Goal: Task Accomplishment & Management: Use online tool/utility

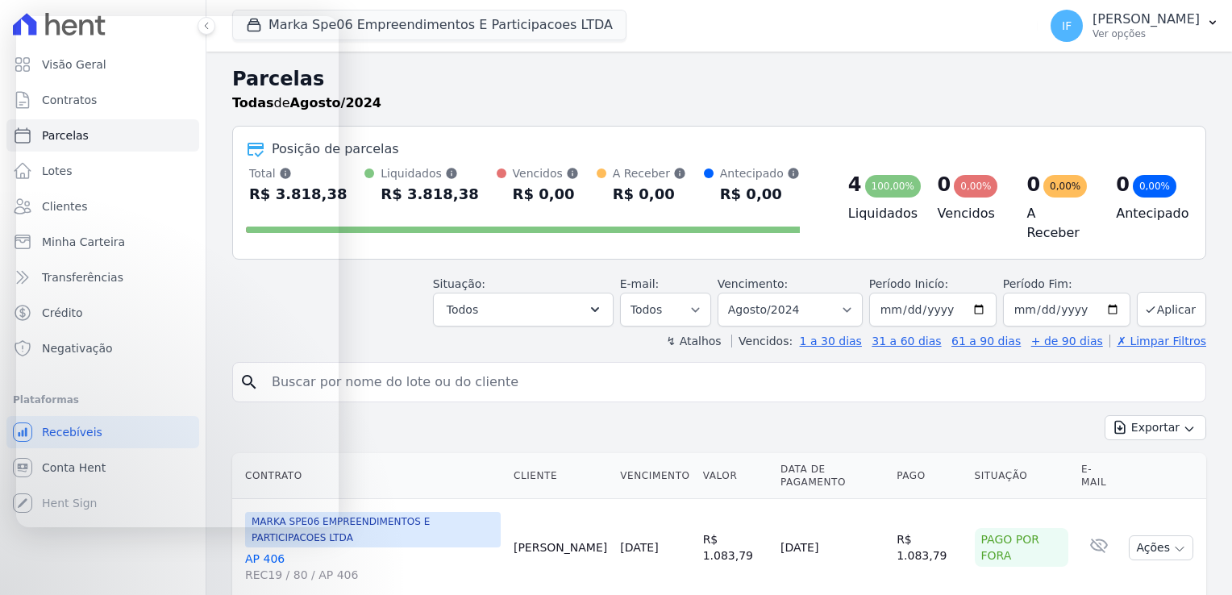
select select
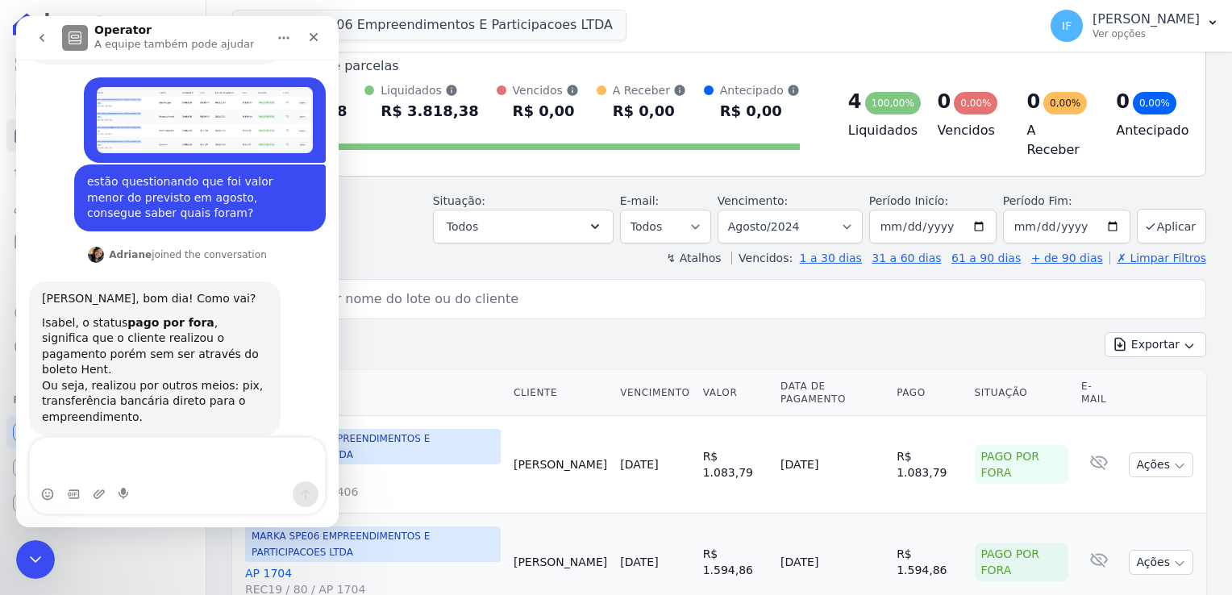
scroll to position [200, 0]
type textarea "mas o valor entrou pelo banco do Brasil"
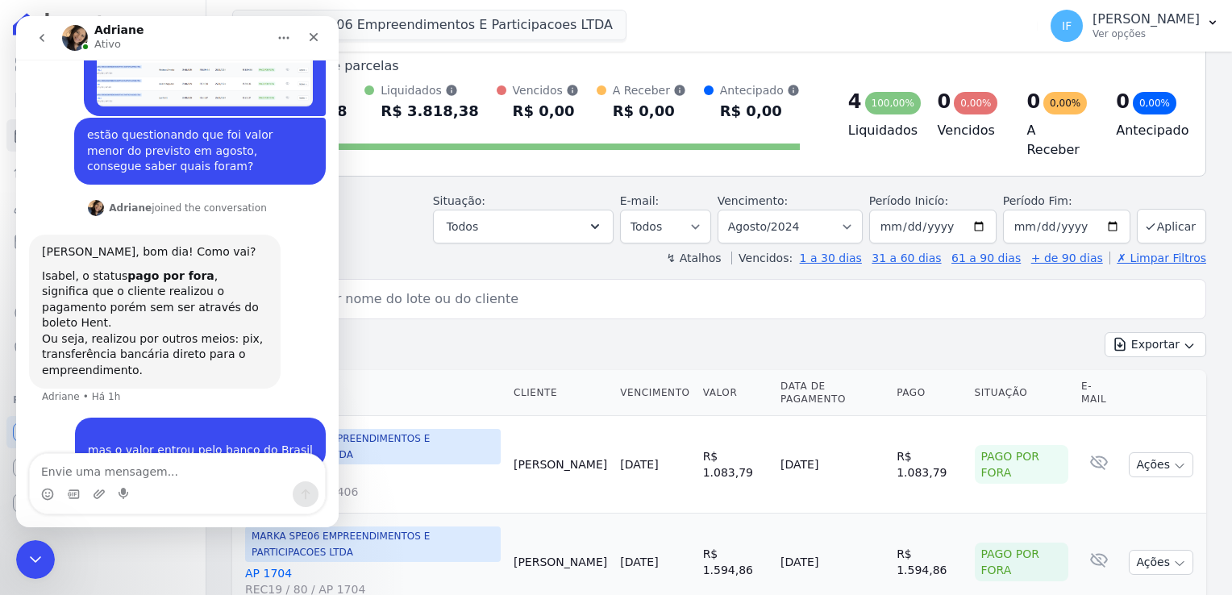
click at [181, 477] on textarea "Envie uma mensagem..." at bounding box center [177, 467] width 295 height 27
type textarea "e pago por fora?"
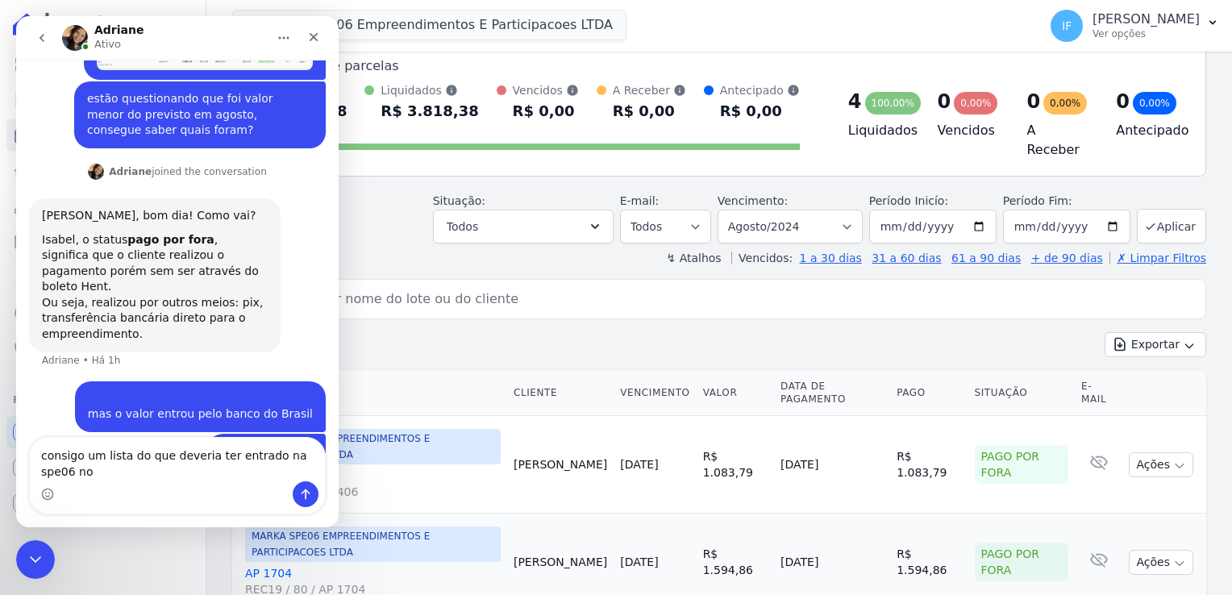
scroll to position [300, 0]
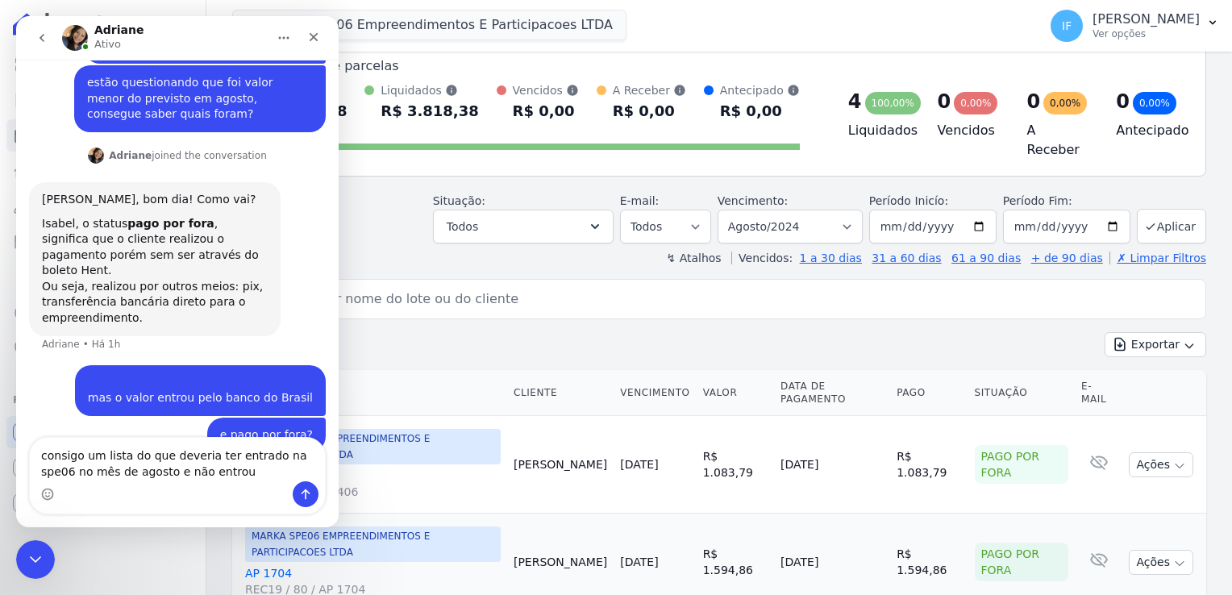
type textarea "consigo um lista do que deveria ter entrado na spe06 no mês de agosto e não ent…"
click at [306, 489] on icon "Enviar uma mensagem" at bounding box center [305, 494] width 13 height 13
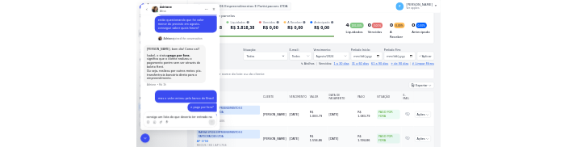
scroll to position [336, 0]
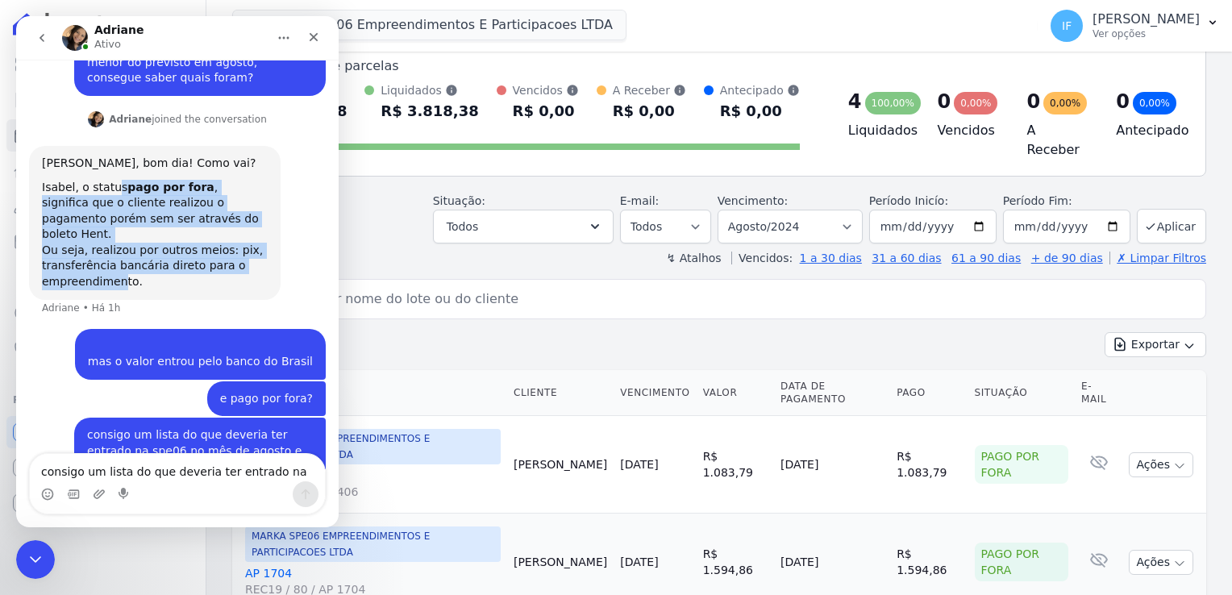
drag, startPoint x: 113, startPoint y: 175, endPoint x: 119, endPoint y: 269, distance: 93.7
click at [119, 269] on div "[PERSON_NAME], bom dia! Como vai? [PERSON_NAME], o status pago por fora , signi…" at bounding box center [177, 237] width 297 height 183
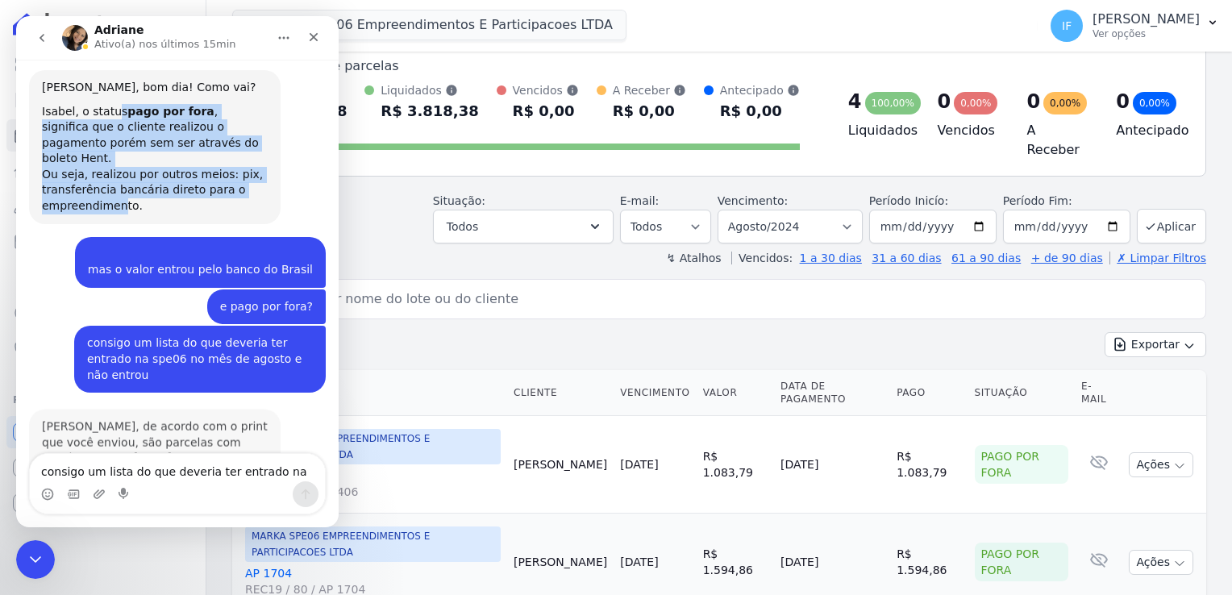
scroll to position [487, 0]
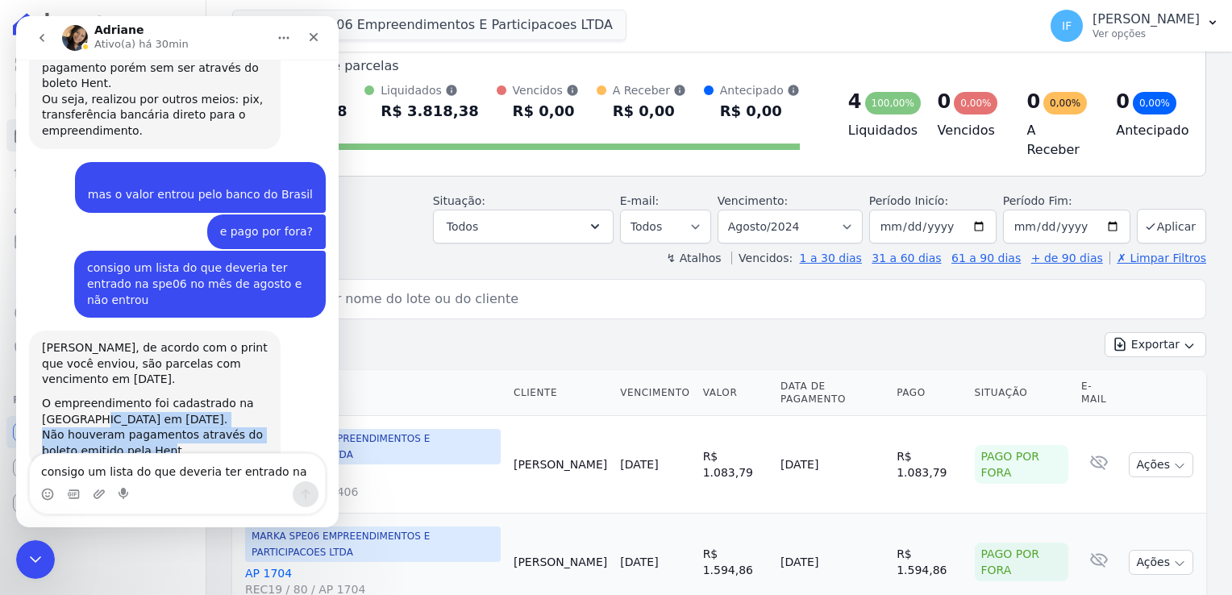
drag, startPoint x: 68, startPoint y: 366, endPoint x: 160, endPoint y: 414, distance: 104.6
click at [160, 414] on div "[PERSON_NAME], de acordo com o print que você enviou, são parcelas com vencimen…" at bounding box center [155, 400] width 252 height 138
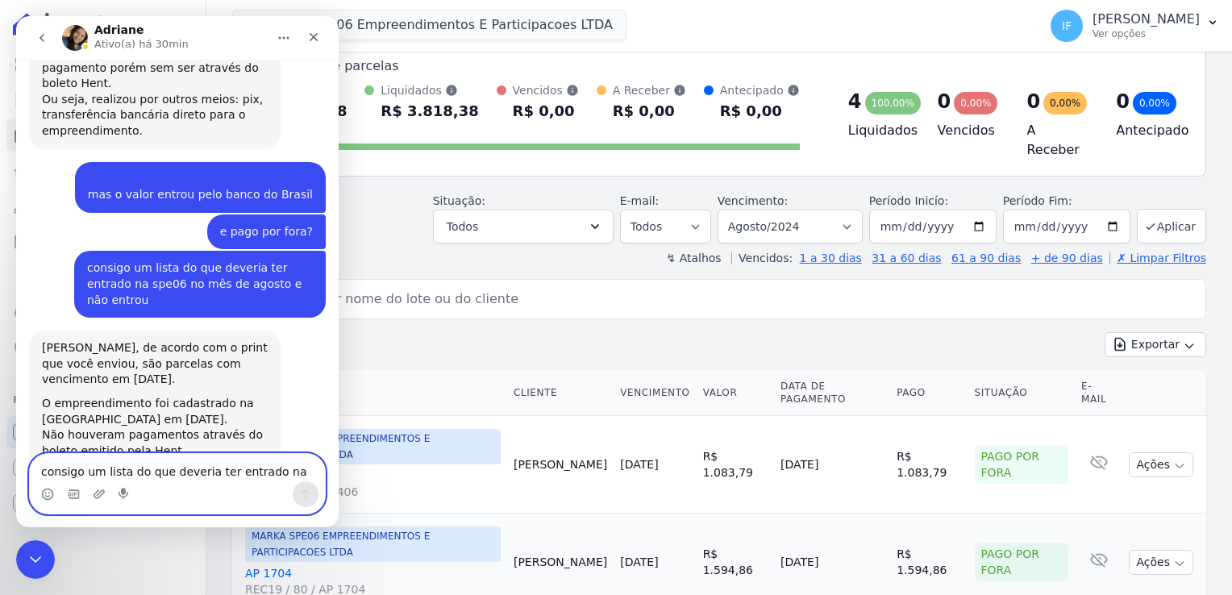
click at [106, 467] on textarea "consigo um lista do que deveria ter entrado na spe06 no mês de agosto e não ent…" at bounding box center [177, 467] width 295 height 27
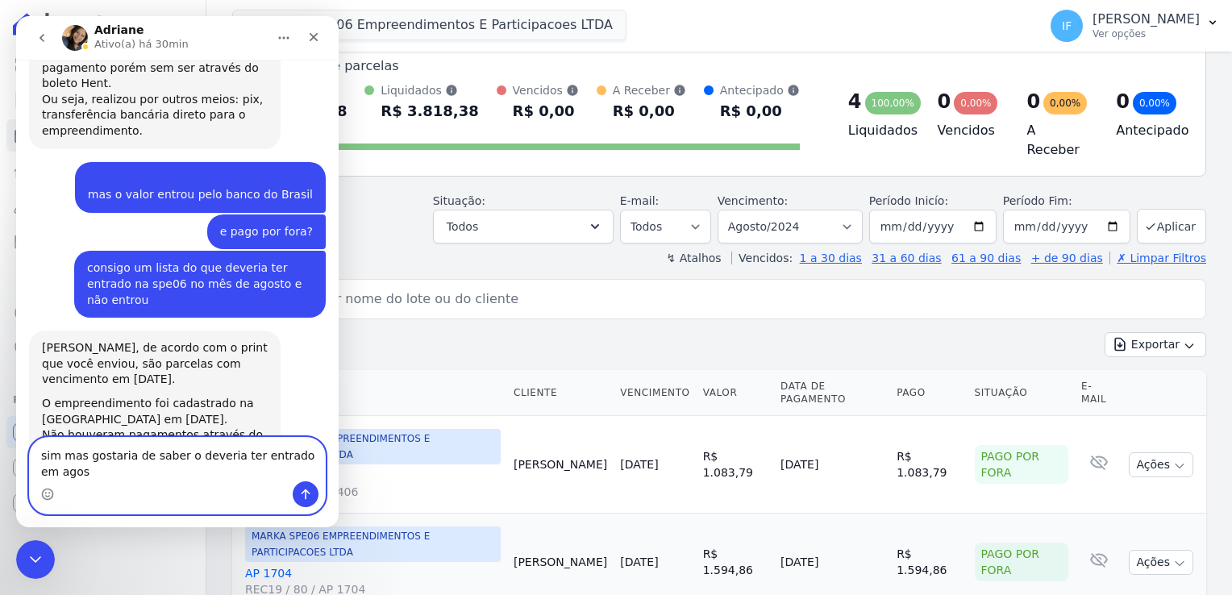
scroll to position [503, 0]
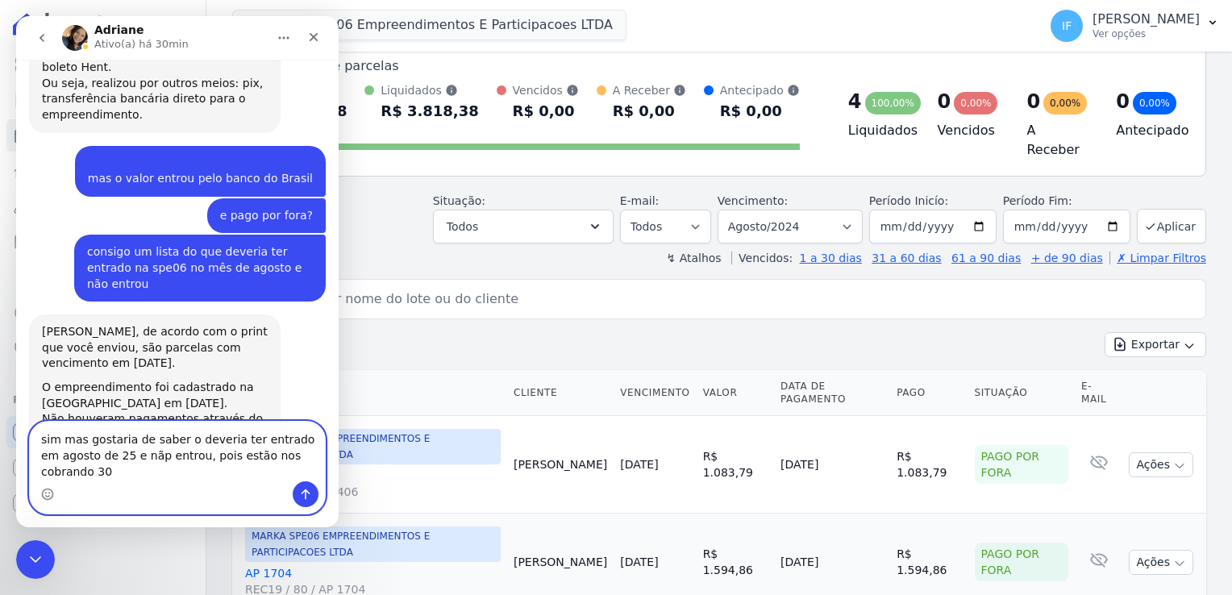
type textarea "sim mas gostaria de saber o deveria ter entrado em agosto de 25 e nãp entrou, p…"
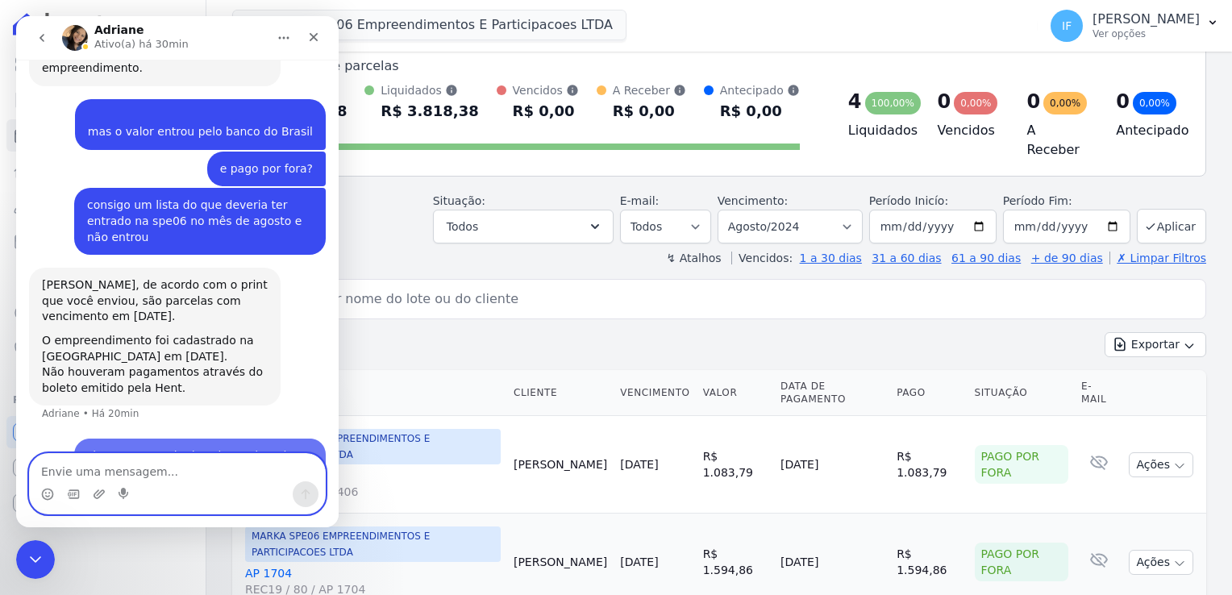
scroll to position [568, 0]
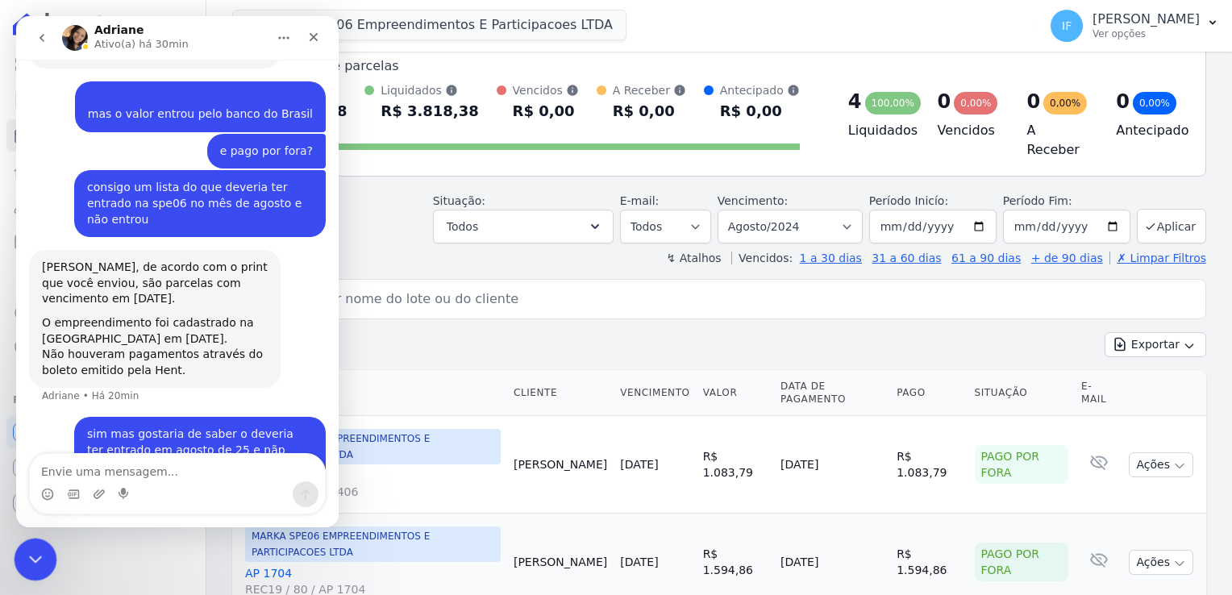
click at [31, 563] on icon "Encerramento do Messenger da Intercom" at bounding box center [32, 557] width 19 height 19
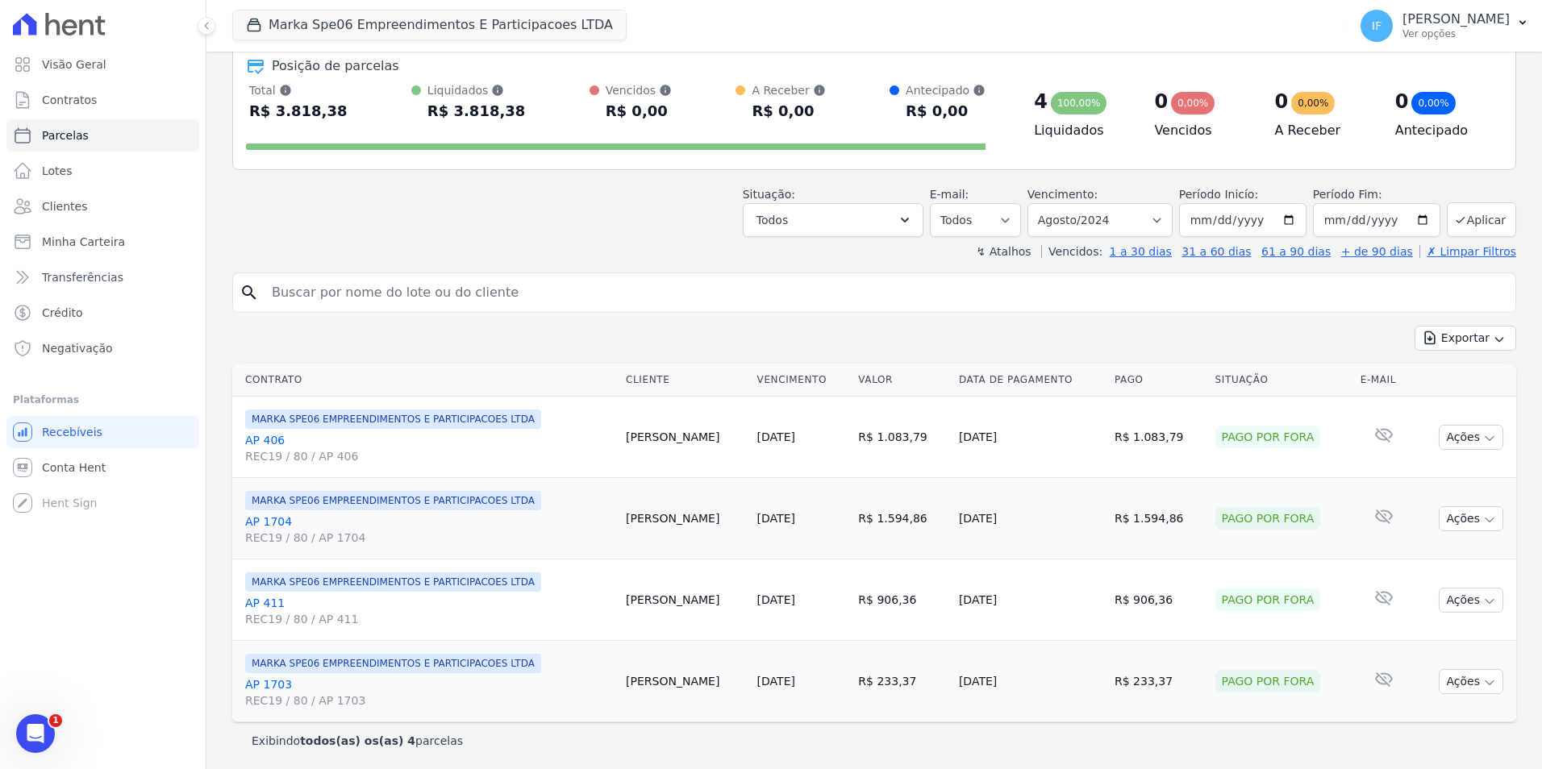
scroll to position [511, 0]
click at [314, 23] on button "Marka Spe06 Empreendimentos E Participacoes LTDA" at bounding box center [429, 25] width 394 height 31
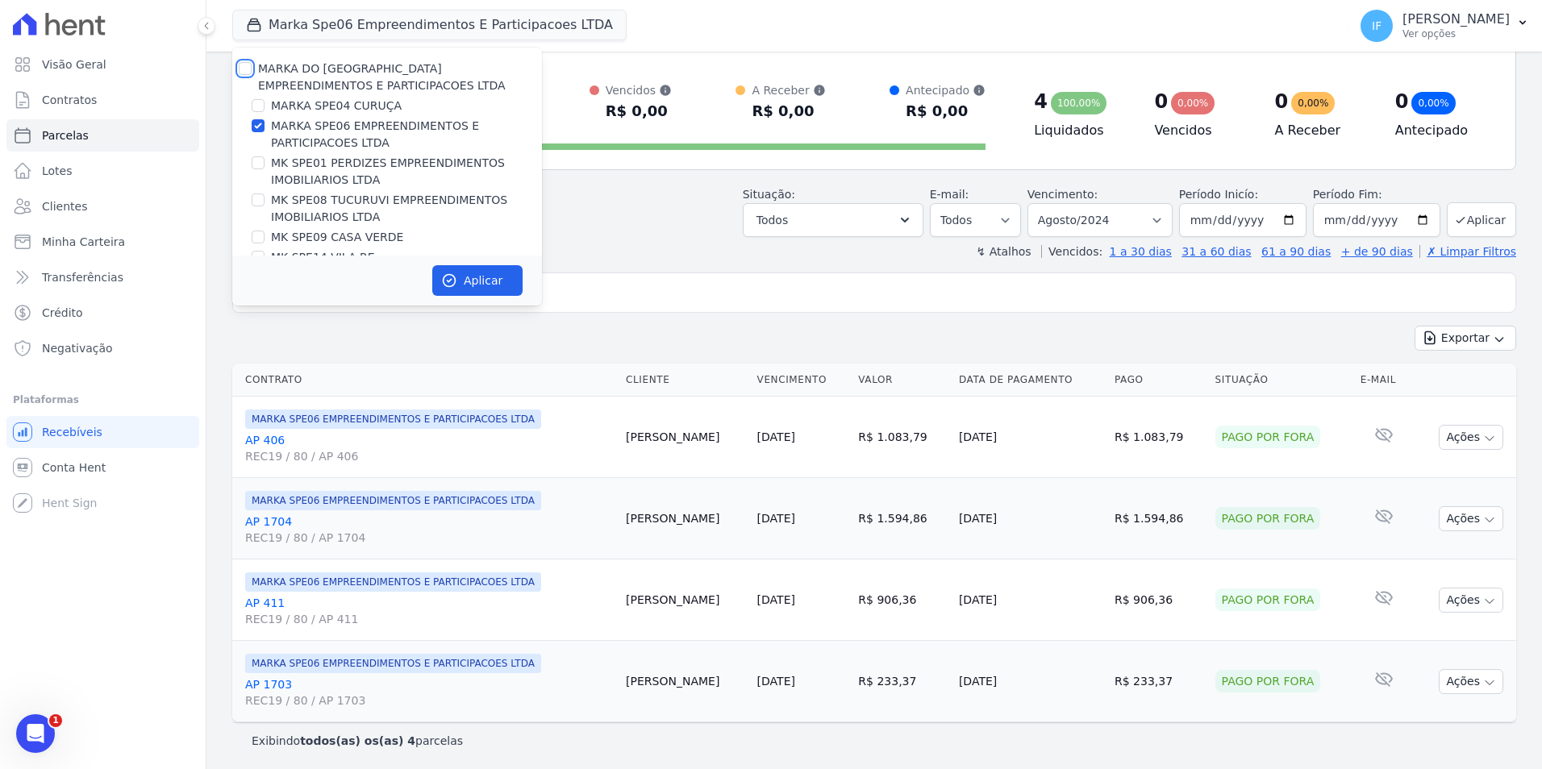
click at [249, 69] on input "MARKA DO [GEOGRAPHIC_DATA] EMPREENDIMENTOS E PARTICIPACOES LTDA" at bounding box center [245, 68] width 13 height 13
checkbox input "true"
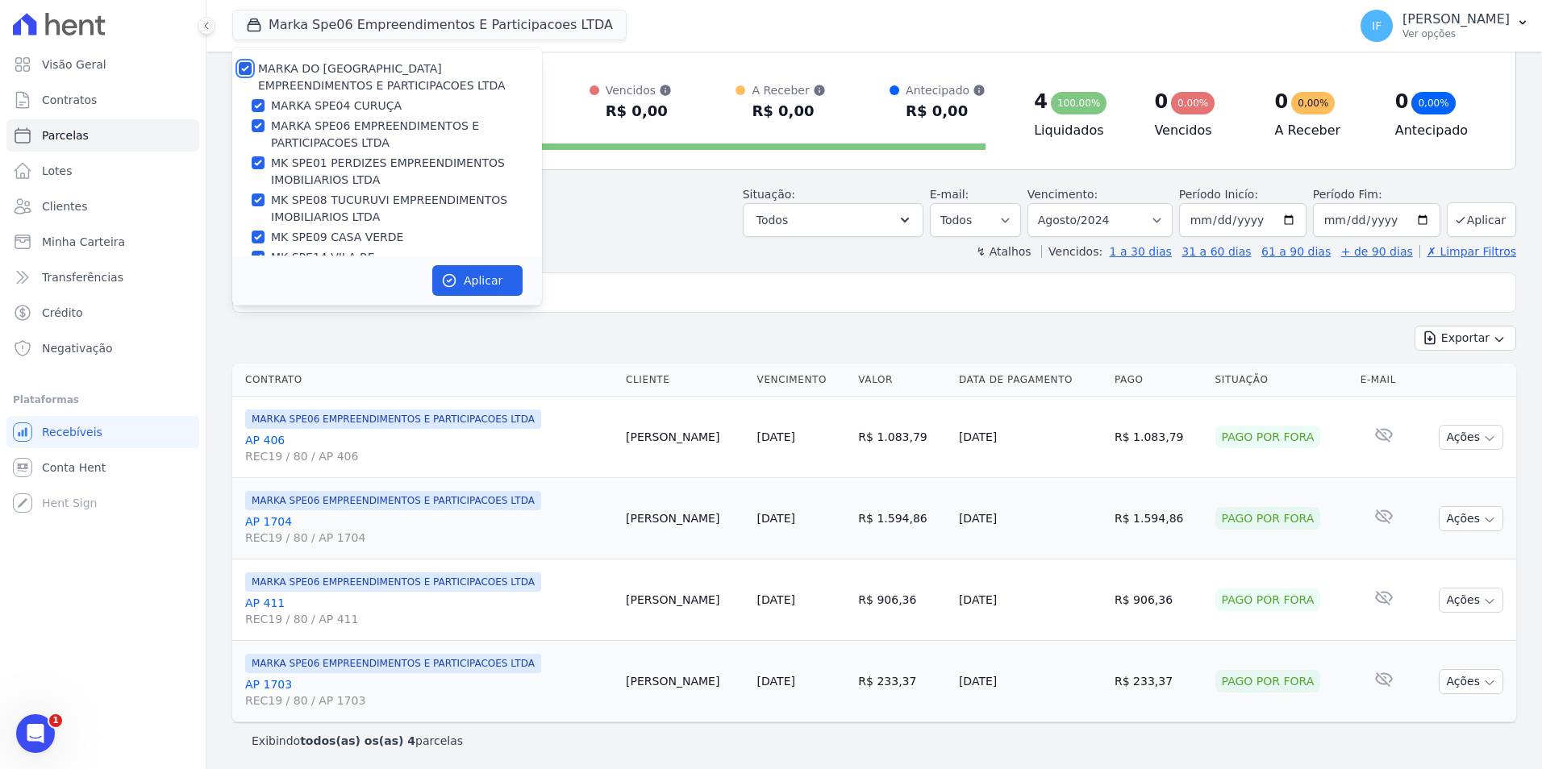
checkbox input "true"
click at [244, 74] on input "MARKA DO [GEOGRAPHIC_DATA] EMPREENDIMENTOS E PARTICIPACOES LTDA" at bounding box center [245, 68] width 13 height 13
checkbox input "false"
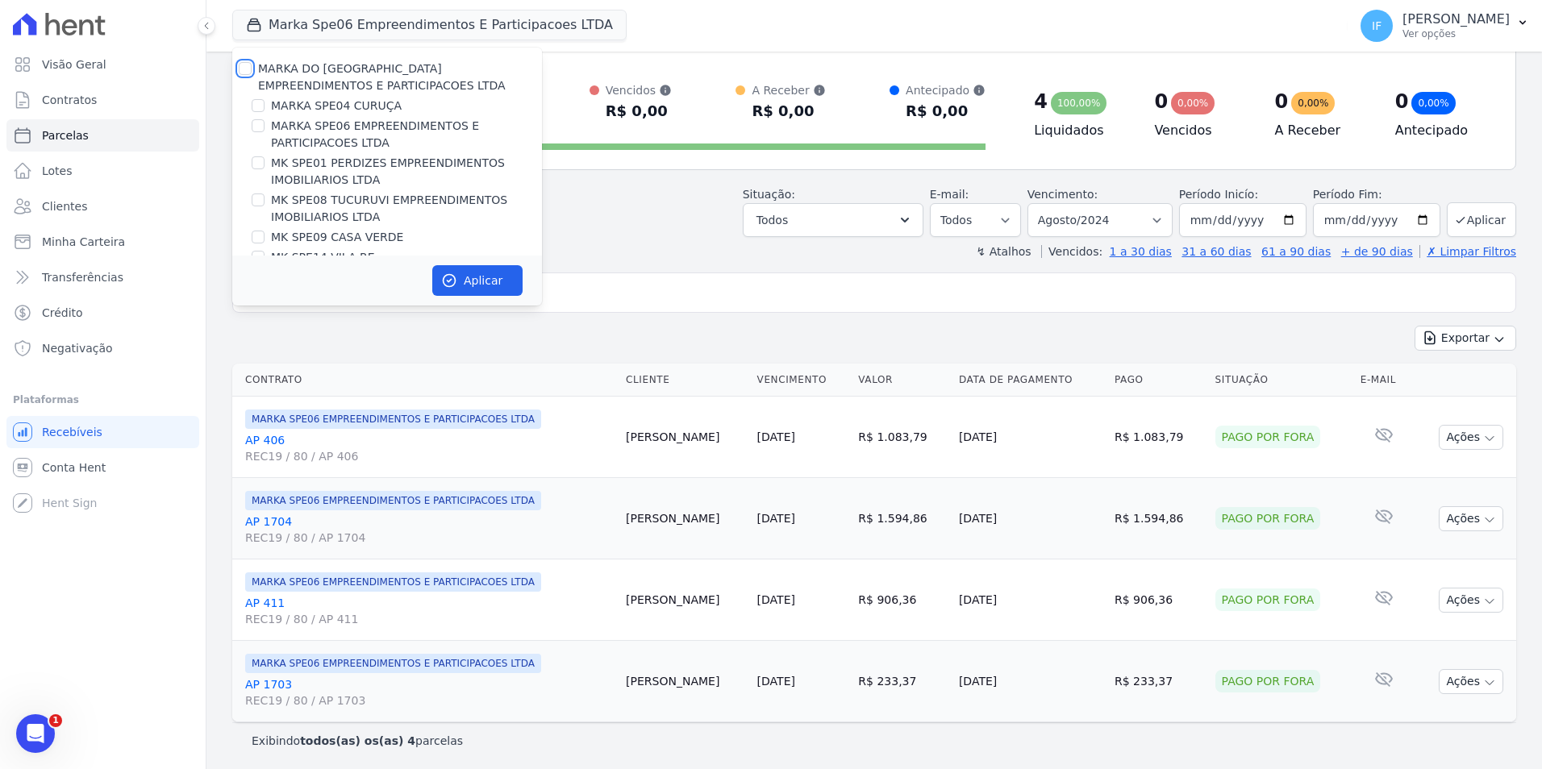
checkbox input "false"
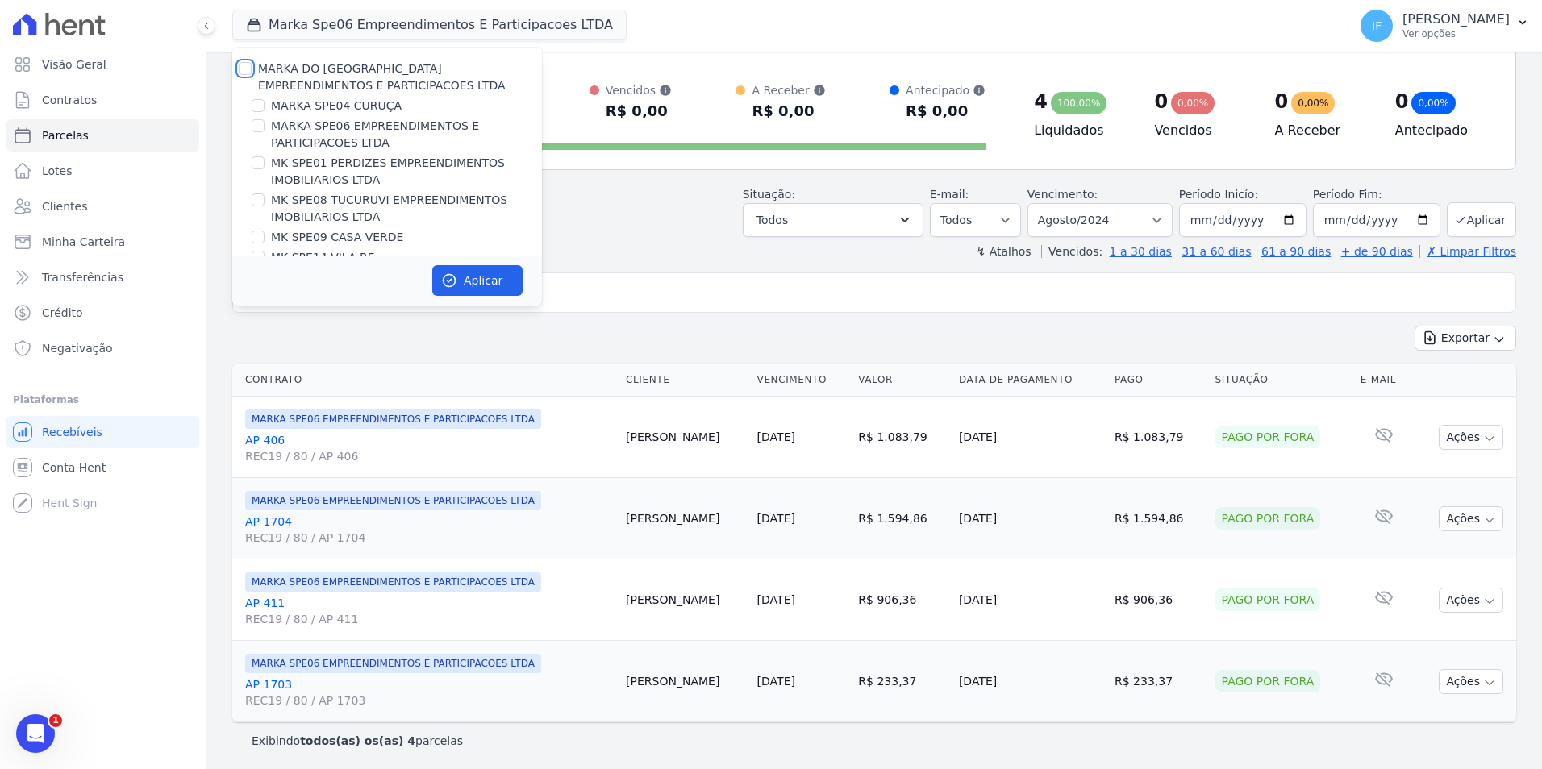
checkbox input "false"
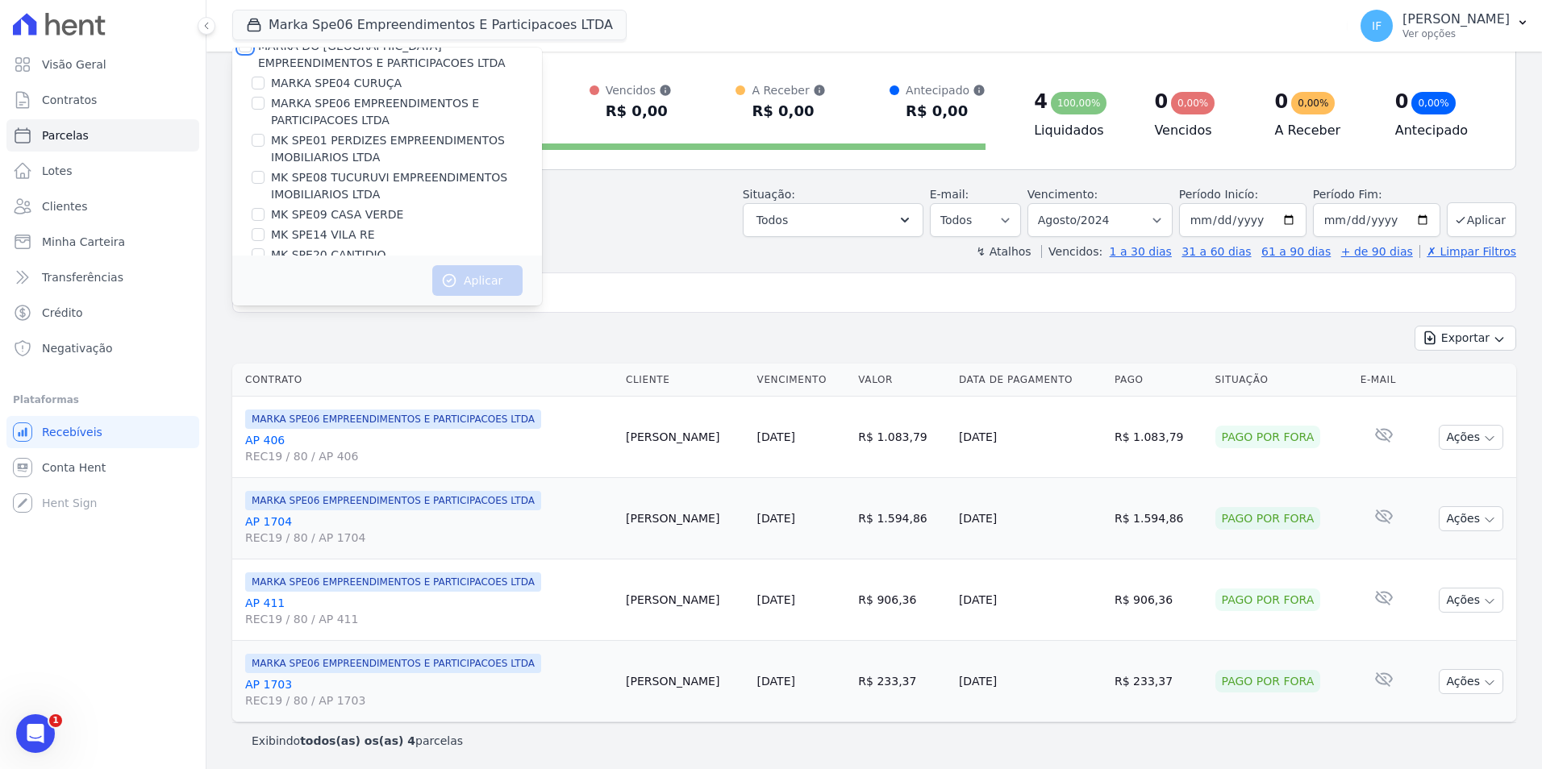
scroll to position [44, 0]
click at [256, 235] on input "MK SPE20 CANTIDIO" at bounding box center [258, 233] width 13 height 13
checkbox input "true"
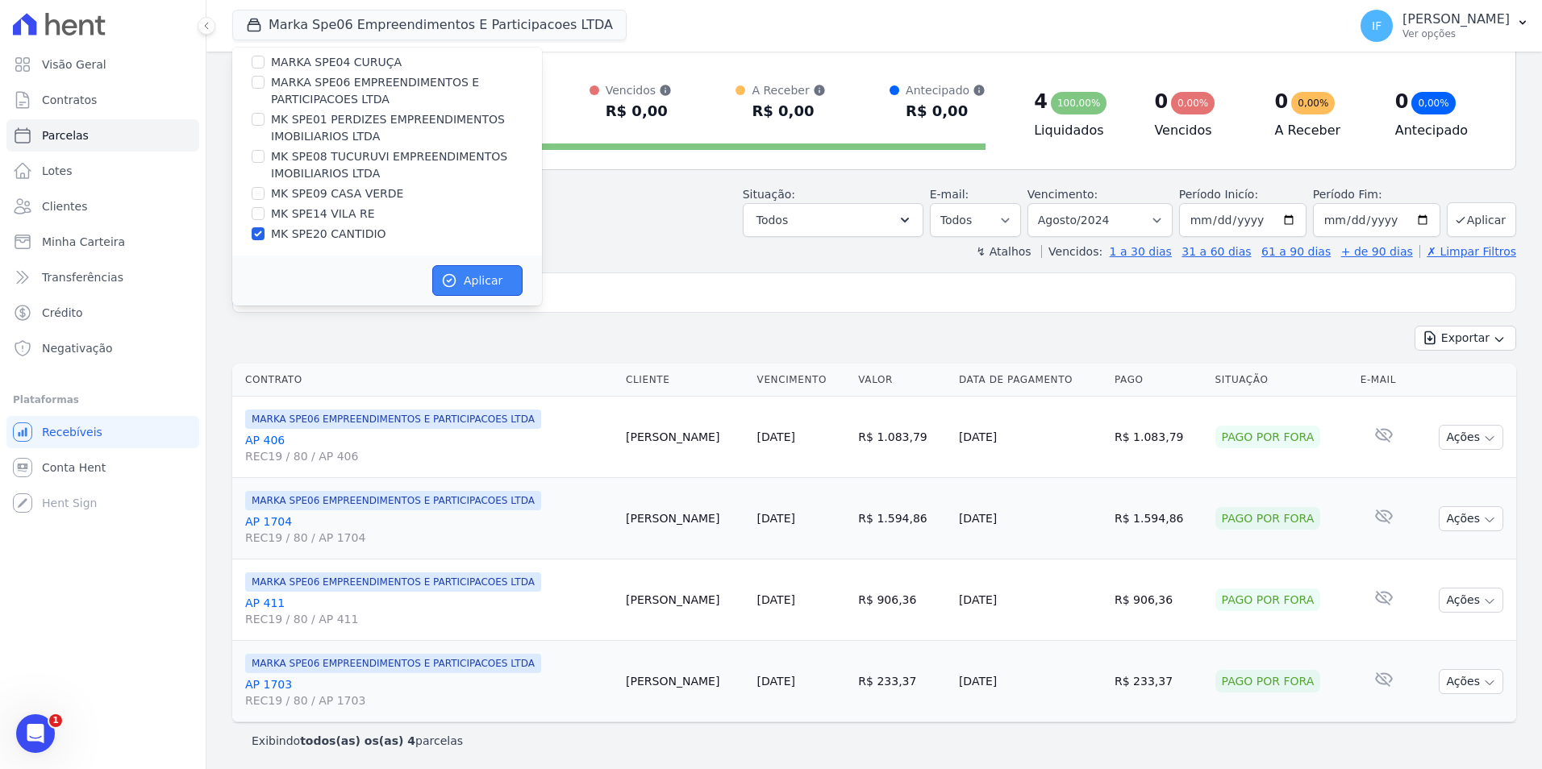
click at [496, 285] on button "Aplicar" at bounding box center [477, 280] width 90 height 31
select select
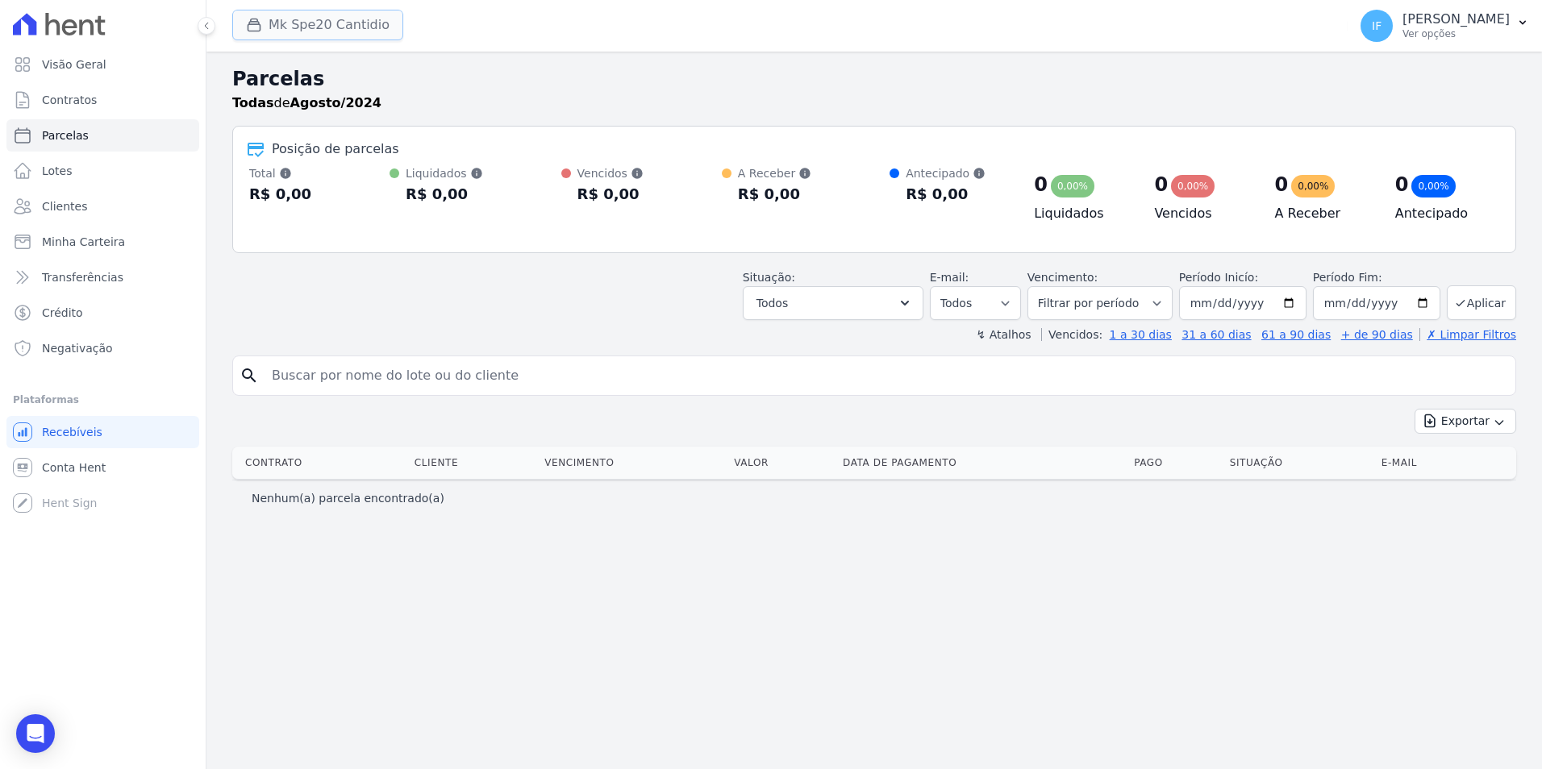
click at [352, 29] on button "Mk Spe20 Cantidio" at bounding box center [317, 25] width 171 height 31
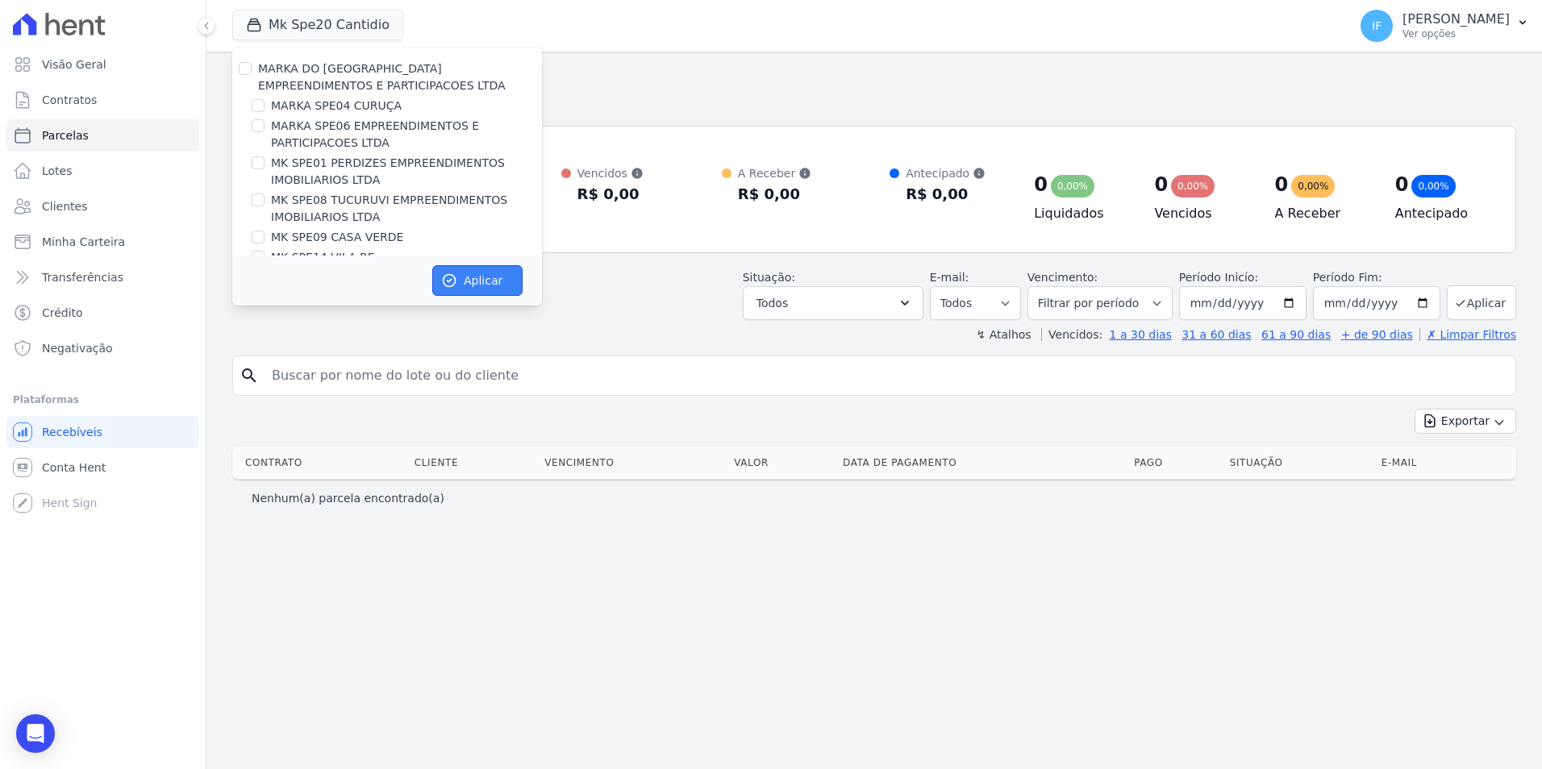
click at [487, 284] on button "Aplicar" at bounding box center [477, 280] width 90 height 31
select select
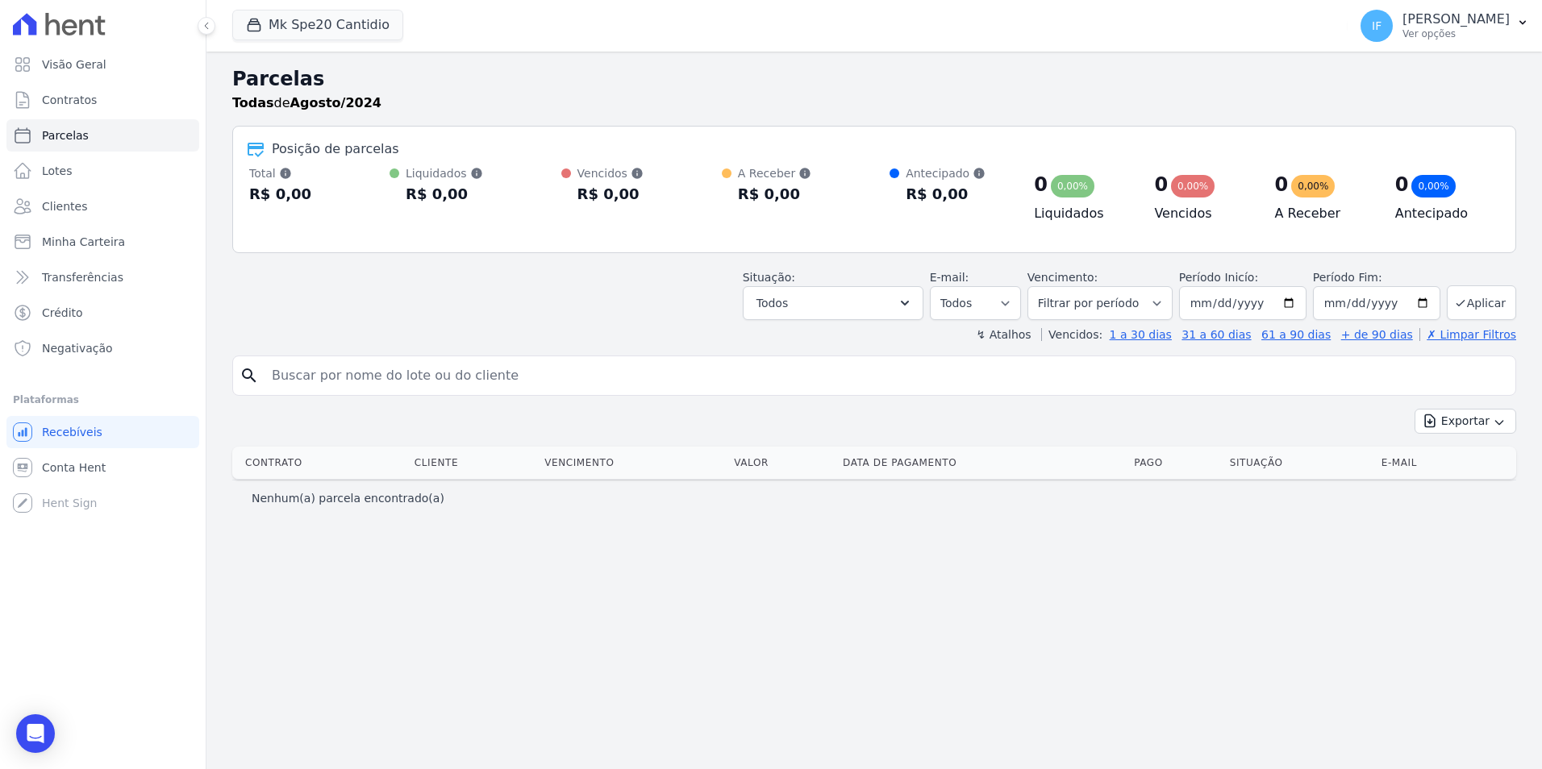
click at [1231, 51] on div "IF [PERSON_NAME] Ver opções Perfil do empreendimento Faturas Importar remessas …" at bounding box center [1444, 26] width 194 height 52
click at [1231, 23] on p "[PERSON_NAME]" at bounding box center [1455, 19] width 107 height 16
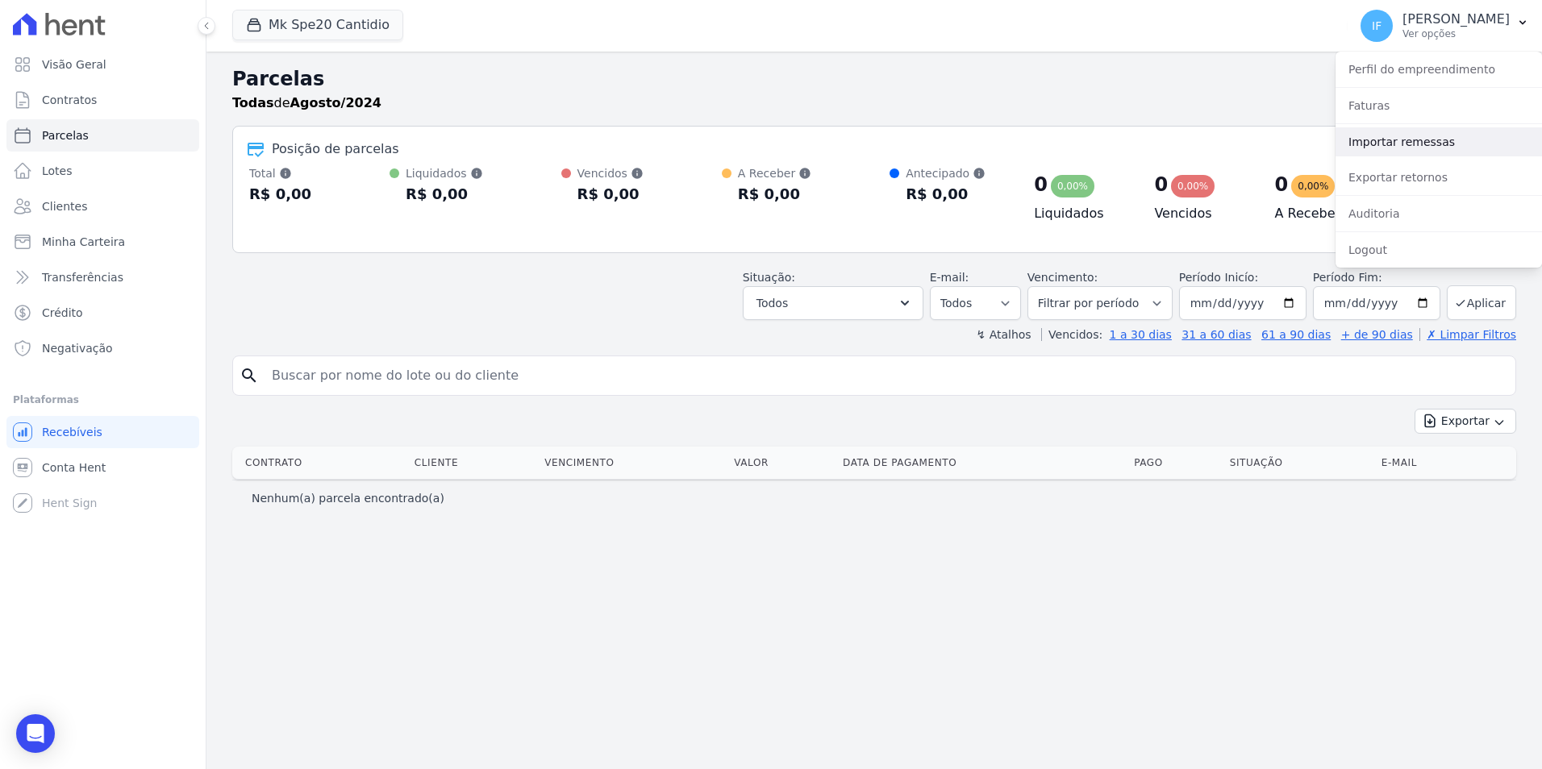
click at [1231, 144] on link "Importar remessas" at bounding box center [1438, 141] width 206 height 29
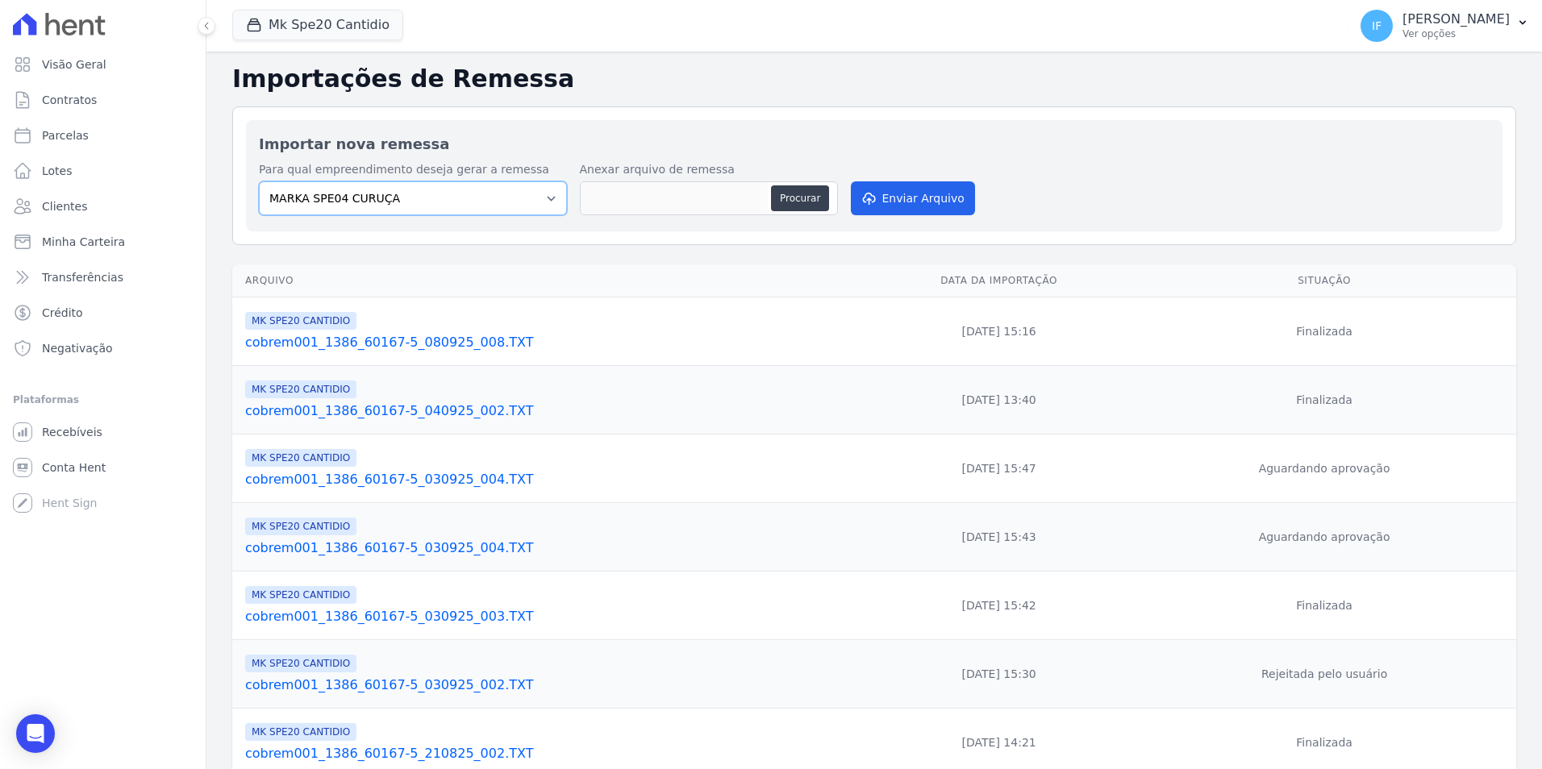
click at [550, 197] on select "MARKA SPE04 CURUÇA MARKA SPE06 EMPREENDIMENTOS E PARTICIPACOES LTDA MK SPE01 PE…" at bounding box center [413, 198] width 308 height 34
select select "c3468c08-4eb0-41a5-9d3d-6eb0d26d8926"
click at [259, 181] on select "MARKA SPE04 CURUÇA MARKA SPE06 EMPREENDIMENTOS E PARTICIPACOES LTDA MK SPE01 PE…" at bounding box center [413, 198] width 308 height 34
click at [806, 198] on button "Procurar" at bounding box center [800, 198] width 58 height 26
type input "cobrem001_1386_60167-5_190925_001.TXT"
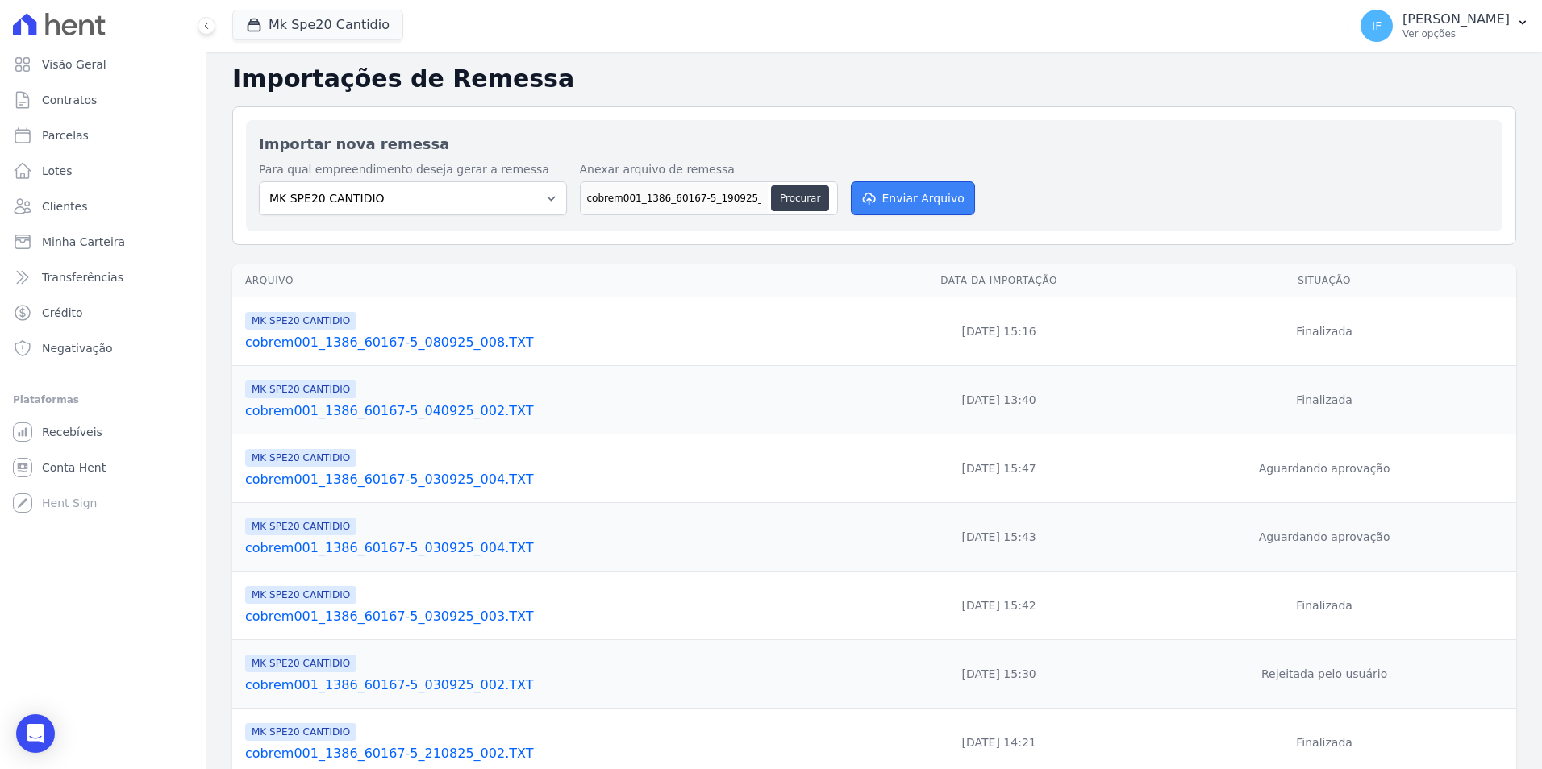
click at [876, 197] on button "Enviar Arquivo" at bounding box center [913, 198] width 124 height 34
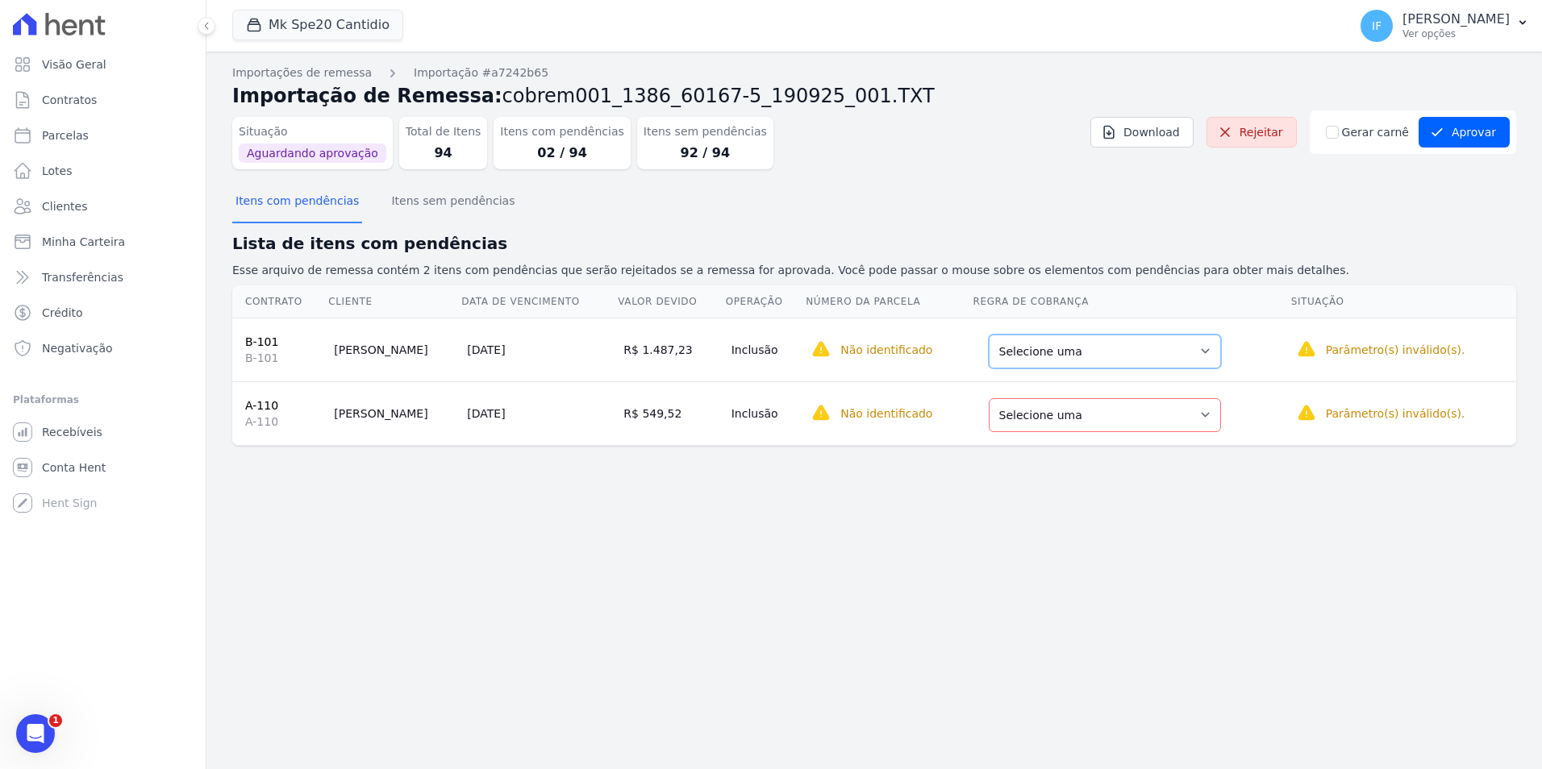
click at [1159, 354] on select "Selecione uma Nova Parcela Avulsa Parcela Avulsa Existente Parcela Normal (1 X …" at bounding box center [1105, 352] width 232 height 34
click at [908, 350] on select "Selecione uma" at bounding box center [871, 352] width 127 height 34
click at [906, 353] on select "Selecione uma" at bounding box center [871, 352] width 127 height 34
click at [912, 350] on select "Selecione uma" at bounding box center [871, 352] width 127 height 34
click at [1166, 421] on select "Selecione uma Nova Parcela Avulsa Parcela Avulsa Existente Parcela Normal (1 X …" at bounding box center [1108, 415] width 232 height 34
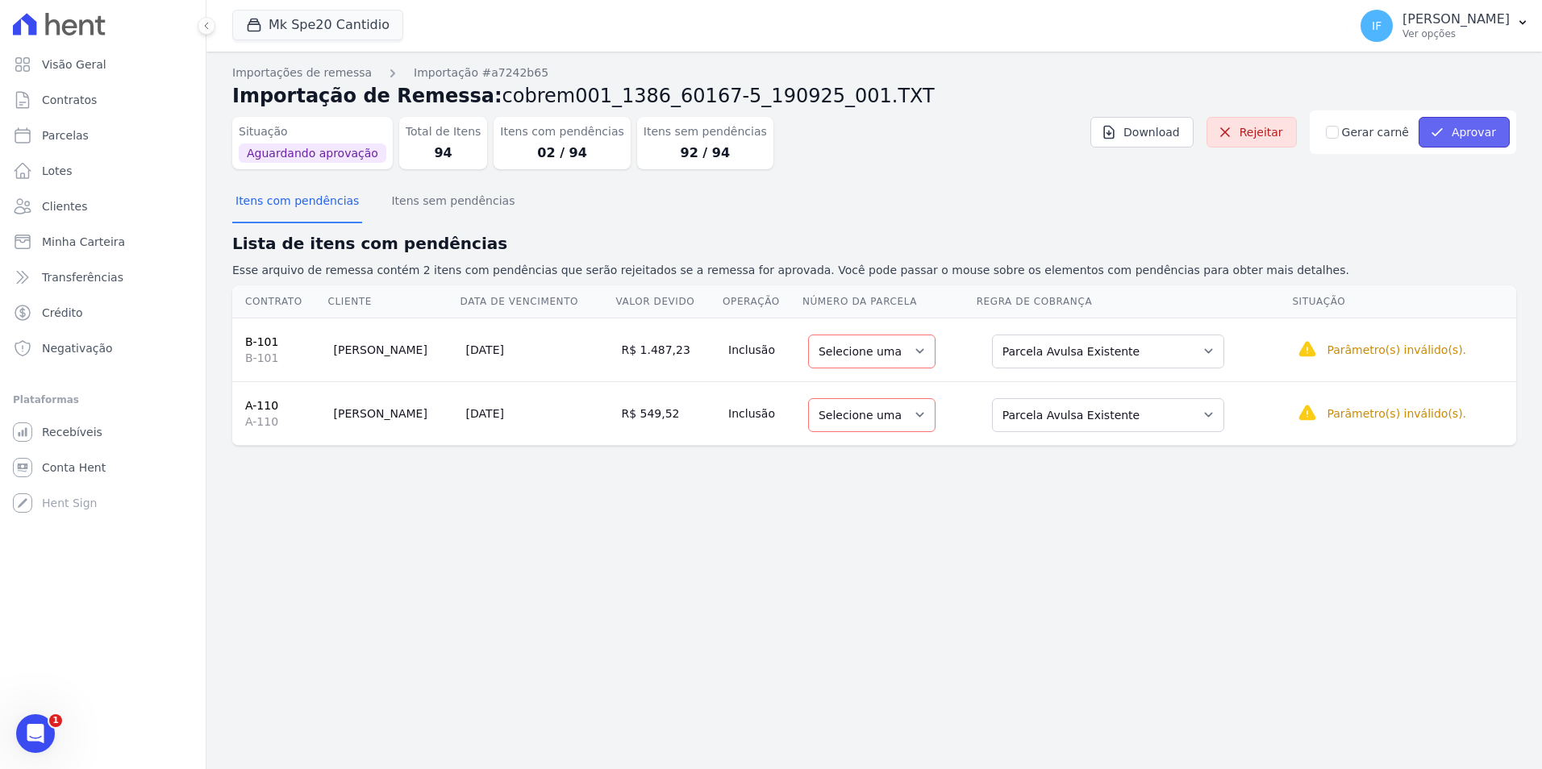
click at [1463, 135] on button "Aprovar" at bounding box center [1463, 132] width 91 height 31
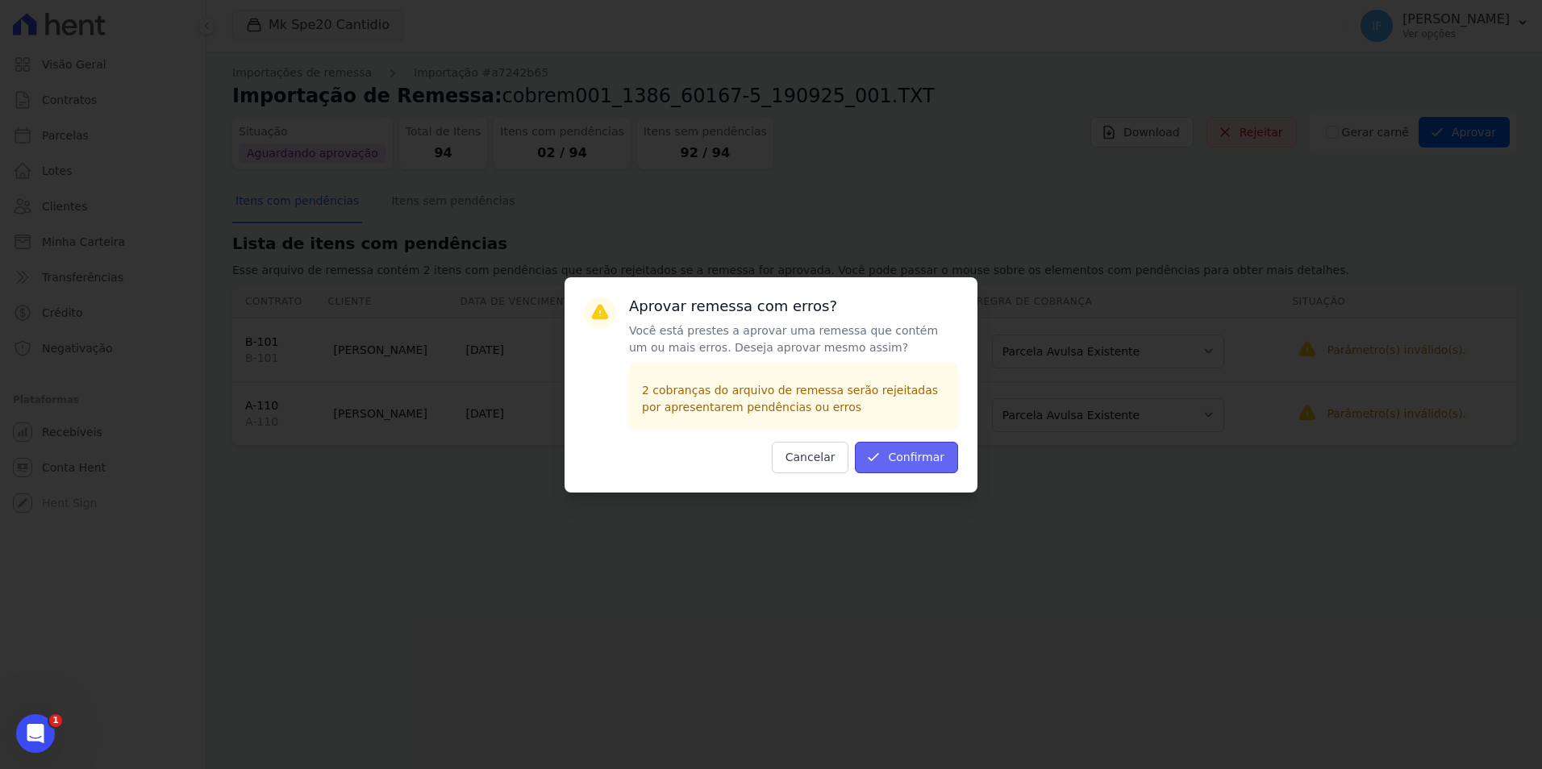
click at [907, 448] on button "Confirmar" at bounding box center [906, 457] width 103 height 31
